Goal: Information Seeking & Learning: Learn about a topic

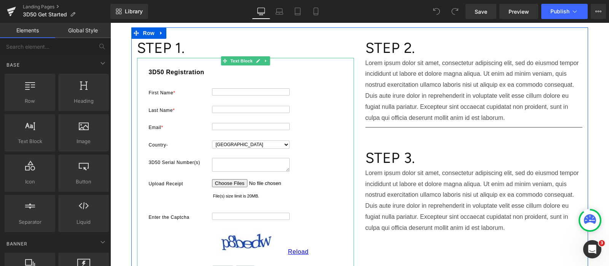
scroll to position [95, 0]
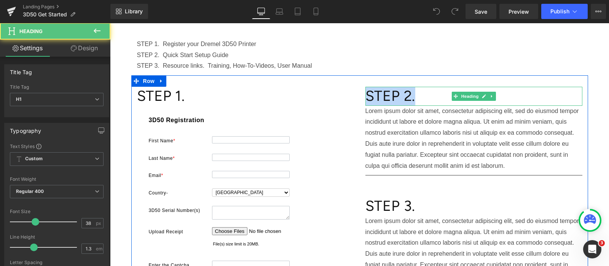
click at [365, 94] on h1 "STEP 2." at bounding box center [473, 96] width 217 height 19
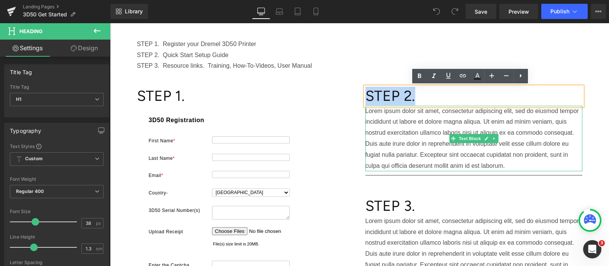
click at [369, 112] on p "Lorem ipsum dolor sit amet, consectetur adipiscing elit, sed do eiusmod tempor …" at bounding box center [473, 139] width 217 height 66
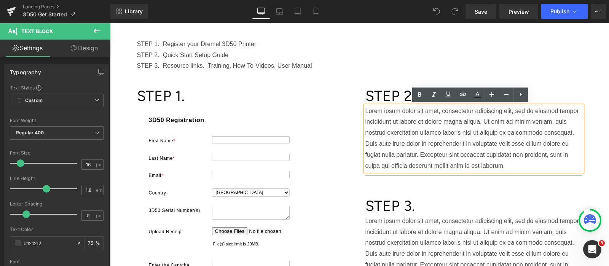
click at [467, 153] on p "Lorem ipsum dolor sit amet, consectetur adipiscing elit, sed do eiusmod tempor …" at bounding box center [473, 139] width 217 height 66
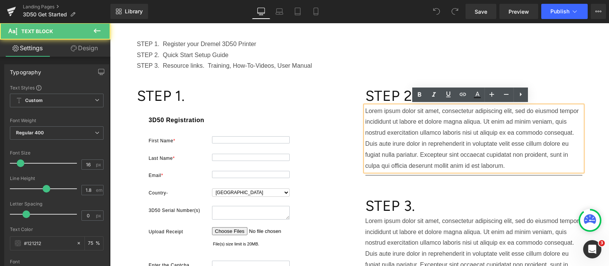
scroll to position [143, 0]
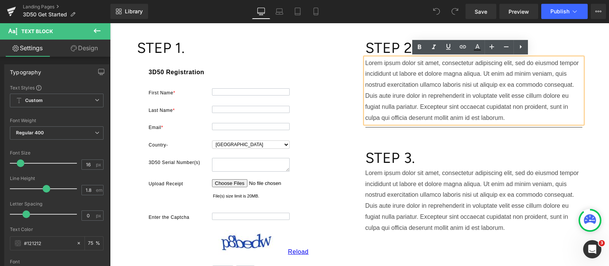
click at [501, 229] on p "Lorem ipsum dolor sit amet, consectetur adipiscing elit, sed do eiusmod tempor …" at bounding box center [473, 201] width 217 height 66
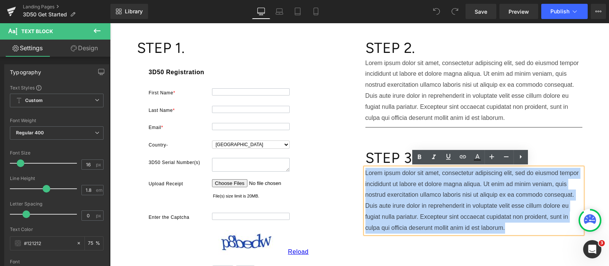
drag, startPoint x: 501, startPoint y: 226, endPoint x: 362, endPoint y: 170, distance: 150.1
click at [365, 170] on p "Lorem ipsum dolor sit amet, consectetur adipiscing elit, sed do eiusmod tempor …" at bounding box center [473, 201] width 217 height 66
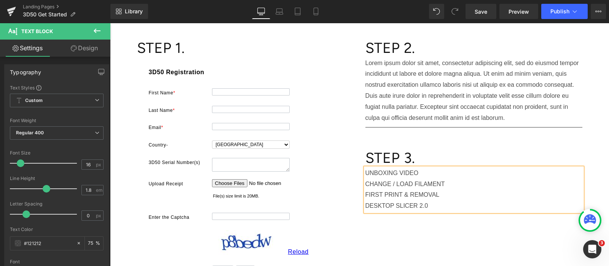
click at [464, 223] on div "STEP 1. Heading 83b12bc62b71701b395e9c09c0cd523299b3eab134cd61fc7964bafb6873435…" at bounding box center [359, 160] width 457 height 266
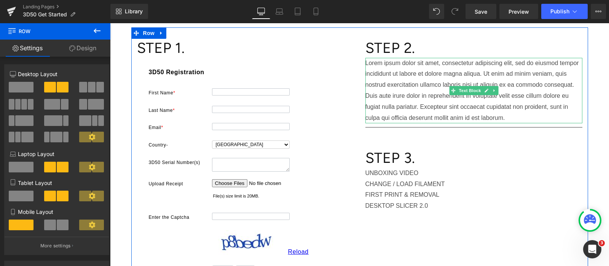
click at [510, 115] on p "Lorem ipsum dolor sit amet, consectetur adipiscing elit, sed do eiusmod tempor …" at bounding box center [473, 91] width 217 height 66
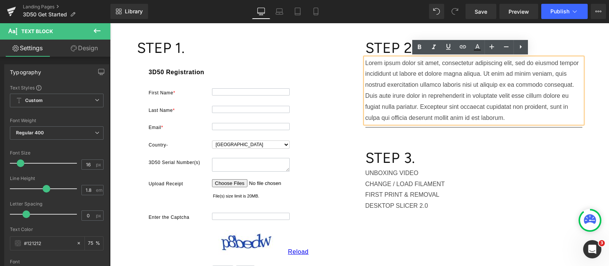
scroll to position [95, 0]
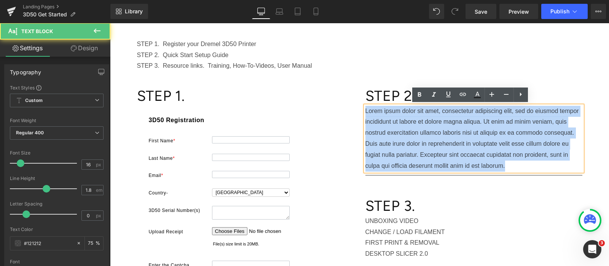
drag, startPoint x: 451, startPoint y: 153, endPoint x: 358, endPoint y: 111, distance: 101.7
click at [360, 111] on div "STEP 2. Heading Lorem ipsum dolor sit amet, consectetur adipiscing elit, sed do…" at bounding box center [474, 173] width 228 height 173
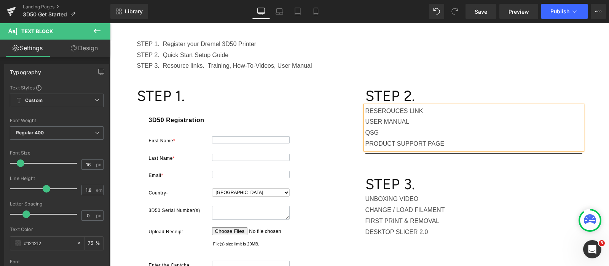
click at [458, 46] on p "STEP 1. Register your Dremel 3D50 Printer" at bounding box center [359, 44] width 445 height 11
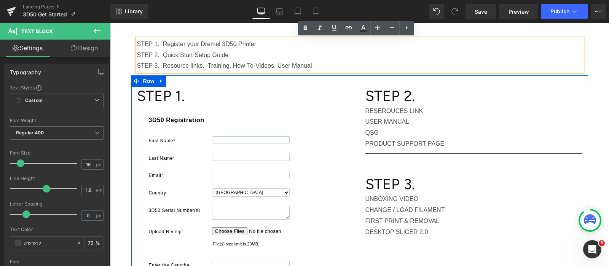
click at [418, 203] on p "UNBOXING VIDEO" at bounding box center [473, 199] width 217 height 11
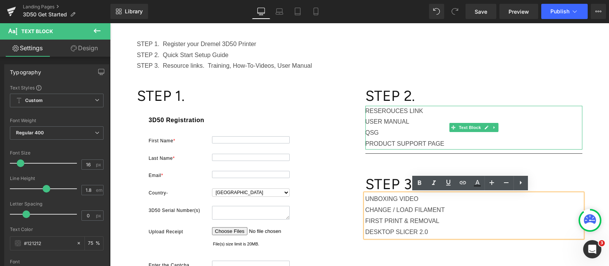
click at [445, 142] on p "PRODUCT SUPPORT PAGE" at bounding box center [473, 144] width 217 height 11
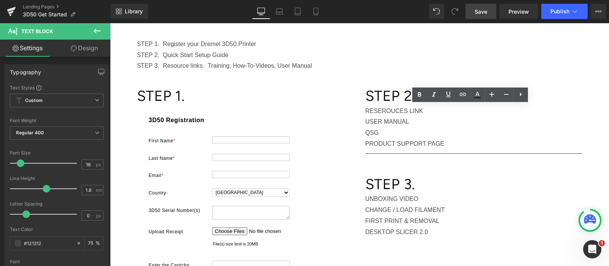
click at [487, 11] on span "Save" at bounding box center [481, 12] width 13 height 8
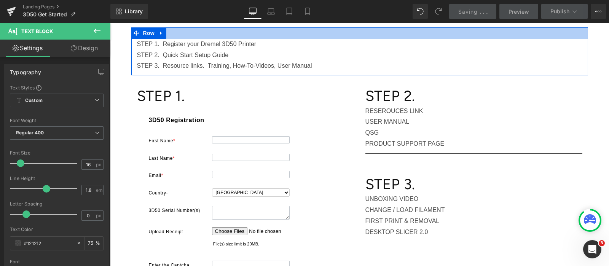
scroll to position [47, 0]
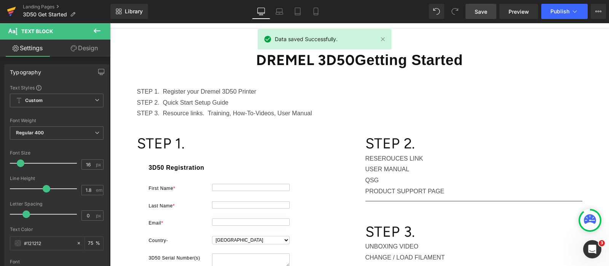
drag, startPoint x: 11, startPoint y: 10, endPoint x: 41, endPoint y: 35, distance: 39.4
click at [11, 10] on icon at bounding box center [11, 9] width 9 height 5
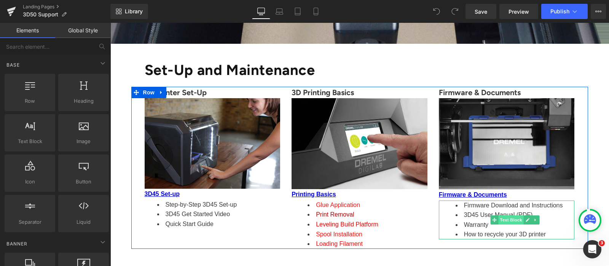
scroll to position [238, 0]
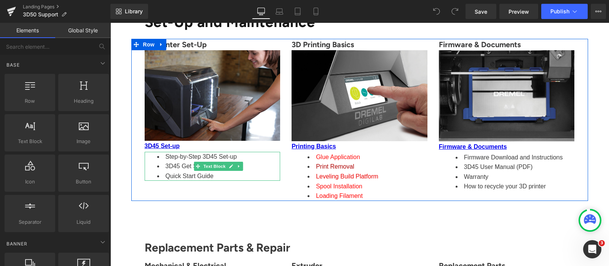
click at [236, 157] on li "Step-by-Step 3D45 Set-up" at bounding box center [218, 157] width 123 height 10
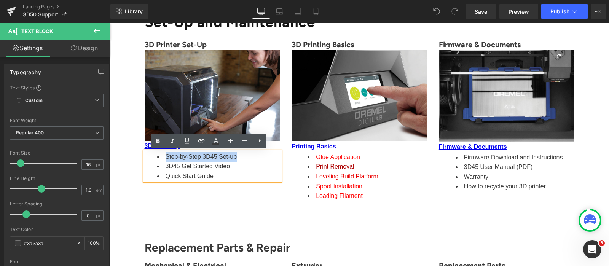
drag, startPoint x: 237, startPoint y: 158, endPoint x: 149, endPoint y: 156, distance: 88.3
click at [148, 156] on div "Step-by-Step 3D45 Set-up 3D45 Get Started Video Quick Start Guide" at bounding box center [213, 166] width 136 height 29
click at [218, 177] on li "Quick Start Guide" at bounding box center [218, 176] width 123 height 10
drag, startPoint x: 234, startPoint y: 166, endPoint x: 157, endPoint y: 159, distance: 78.0
click at [157, 159] on ul "Step-by-Step 3D45 Set-up 3D45 Get Started Video Quick Start Guide" at bounding box center [218, 166] width 123 height 29
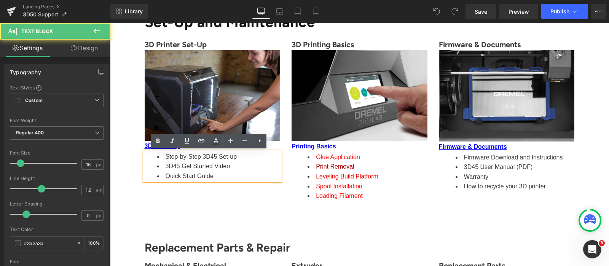
click at [218, 177] on li "Quick Start Guide" at bounding box center [218, 176] width 123 height 10
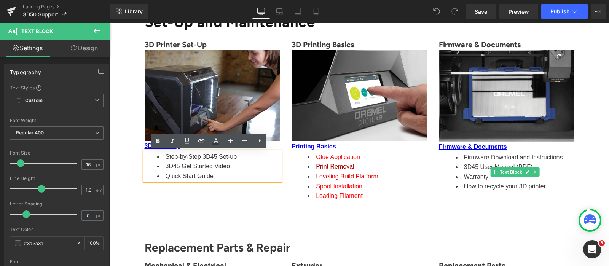
click at [478, 166] on li "3D45 User Manual (PDF)" at bounding box center [515, 167] width 119 height 10
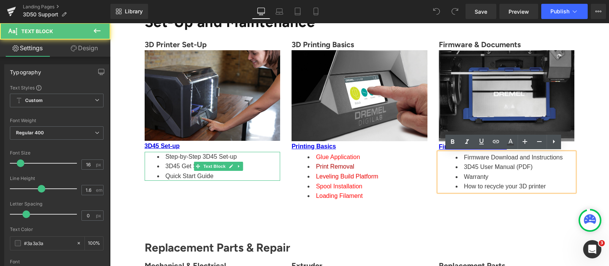
click at [214, 174] on li "Quick Start Guide" at bounding box center [218, 176] width 123 height 10
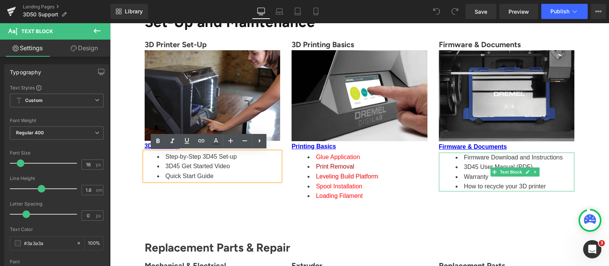
click at [469, 174] on li "Warranty" at bounding box center [515, 177] width 119 height 10
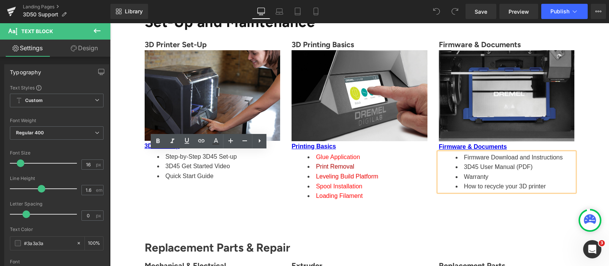
click at [469, 174] on li "Warranty" at bounding box center [515, 177] width 119 height 10
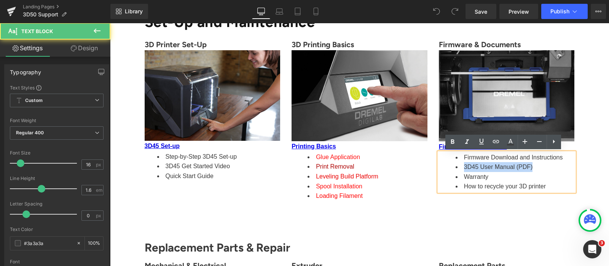
drag, startPoint x: 535, startPoint y: 165, endPoint x: 459, endPoint y: 167, distance: 76.5
click at [459, 167] on li "3D45 User Manual (PDF)" at bounding box center [515, 167] width 119 height 10
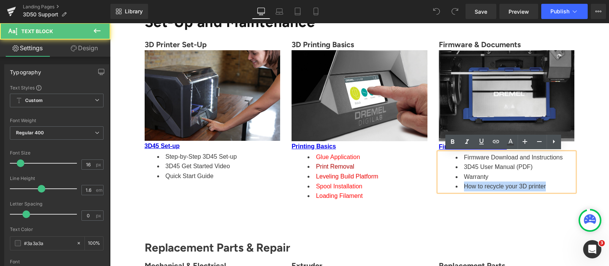
drag, startPoint x: 549, startPoint y: 187, endPoint x: 456, endPoint y: 188, distance: 92.9
click at [456, 188] on li "How to recycle your 3D printer" at bounding box center [515, 187] width 119 height 10
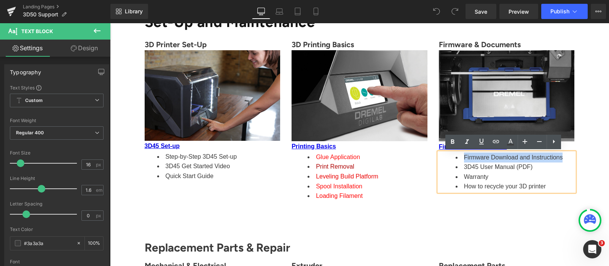
drag, startPoint x: 460, startPoint y: 158, endPoint x: 558, endPoint y: 159, distance: 97.5
click at [558, 159] on li "Firmware Download and Instructions" at bounding box center [515, 158] width 119 height 10
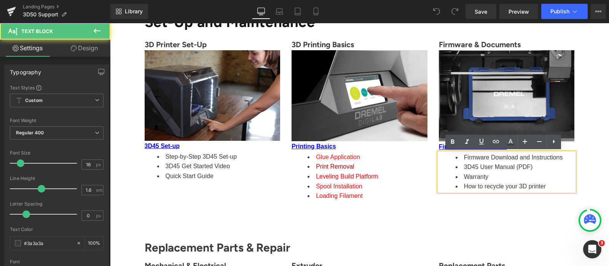
click at [496, 175] on li "Warranty" at bounding box center [515, 177] width 119 height 10
click at [500, 177] on li "Warranty" at bounding box center [515, 177] width 119 height 10
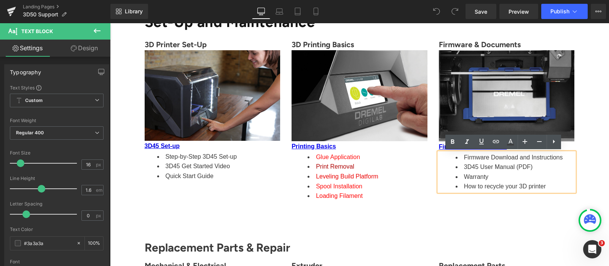
click at [110, 23] on div "60px" at bounding box center [110, 23] width 0 height 0
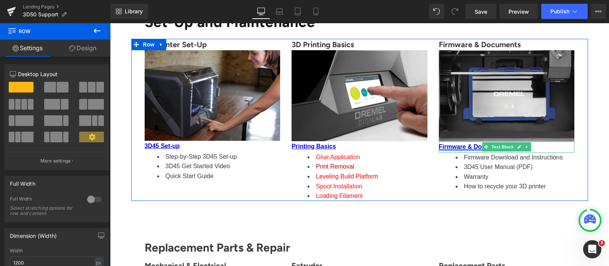
click at [465, 149] on link "Firmware & Documents" at bounding box center [473, 147] width 68 height 6
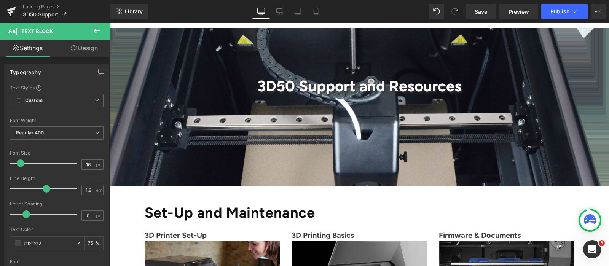
scroll to position [190, 0]
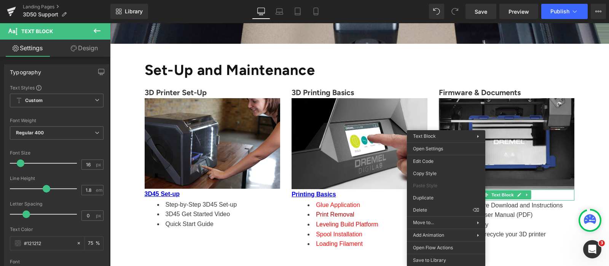
click at [592, 172] on div "3D50 Support and Resources Heading Hero Banner Text Block Set-Up and Maintenanc…" at bounding box center [359, 236] width 499 height 703
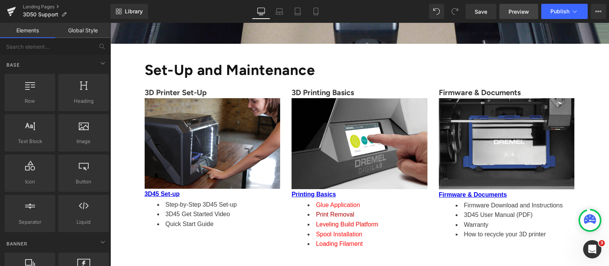
click at [513, 11] on span "Preview" at bounding box center [519, 12] width 21 height 8
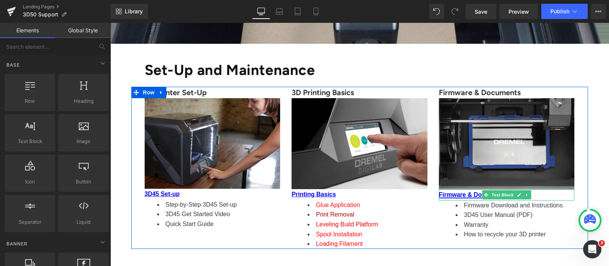
click at [490, 191] on span "Text Block" at bounding box center [502, 194] width 25 height 9
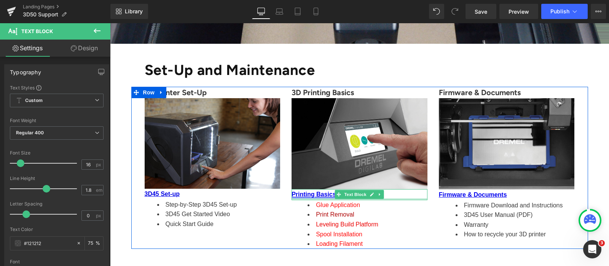
click at [314, 195] on link "Printing Basics" at bounding box center [314, 194] width 44 height 6
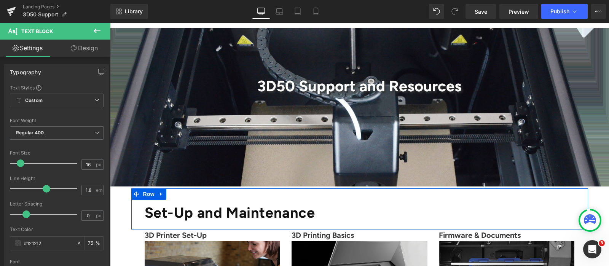
scroll to position [0, 0]
